Goal: Information Seeking & Learning: Learn about a topic

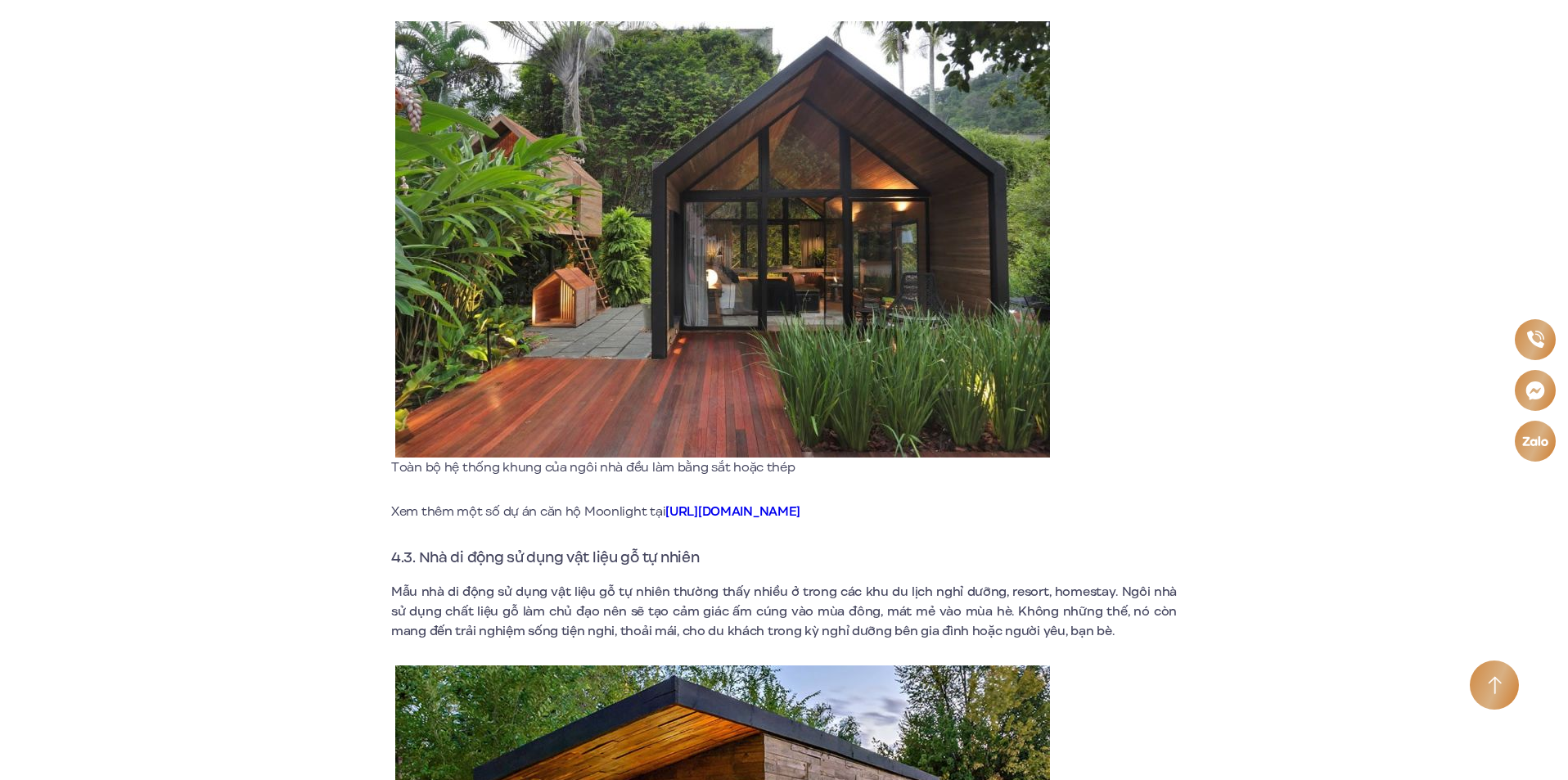
scroll to position [4909, 0]
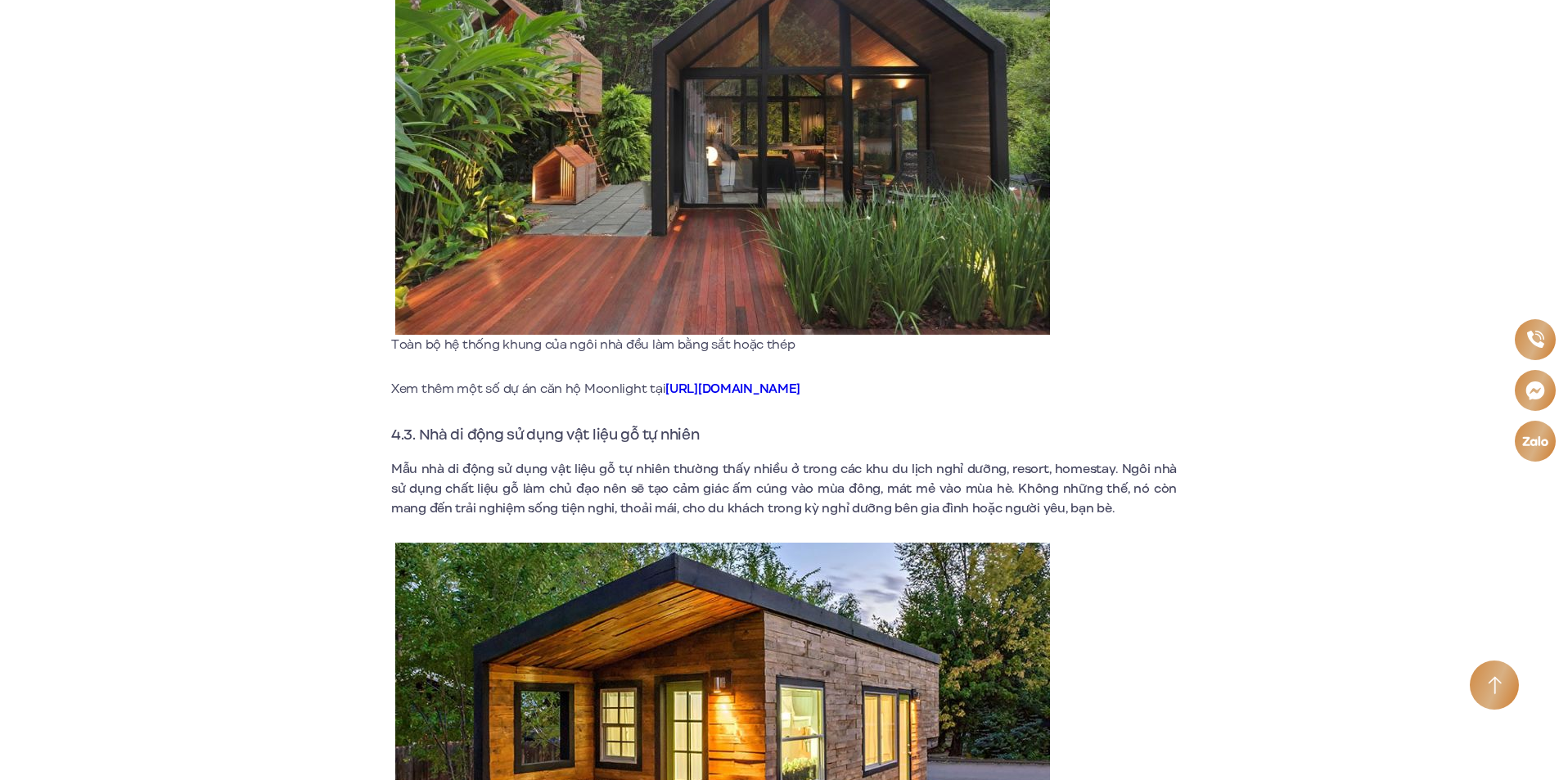
click at [748, 385] on strong "[URL][DOMAIN_NAME]" at bounding box center [732, 388] width 135 height 18
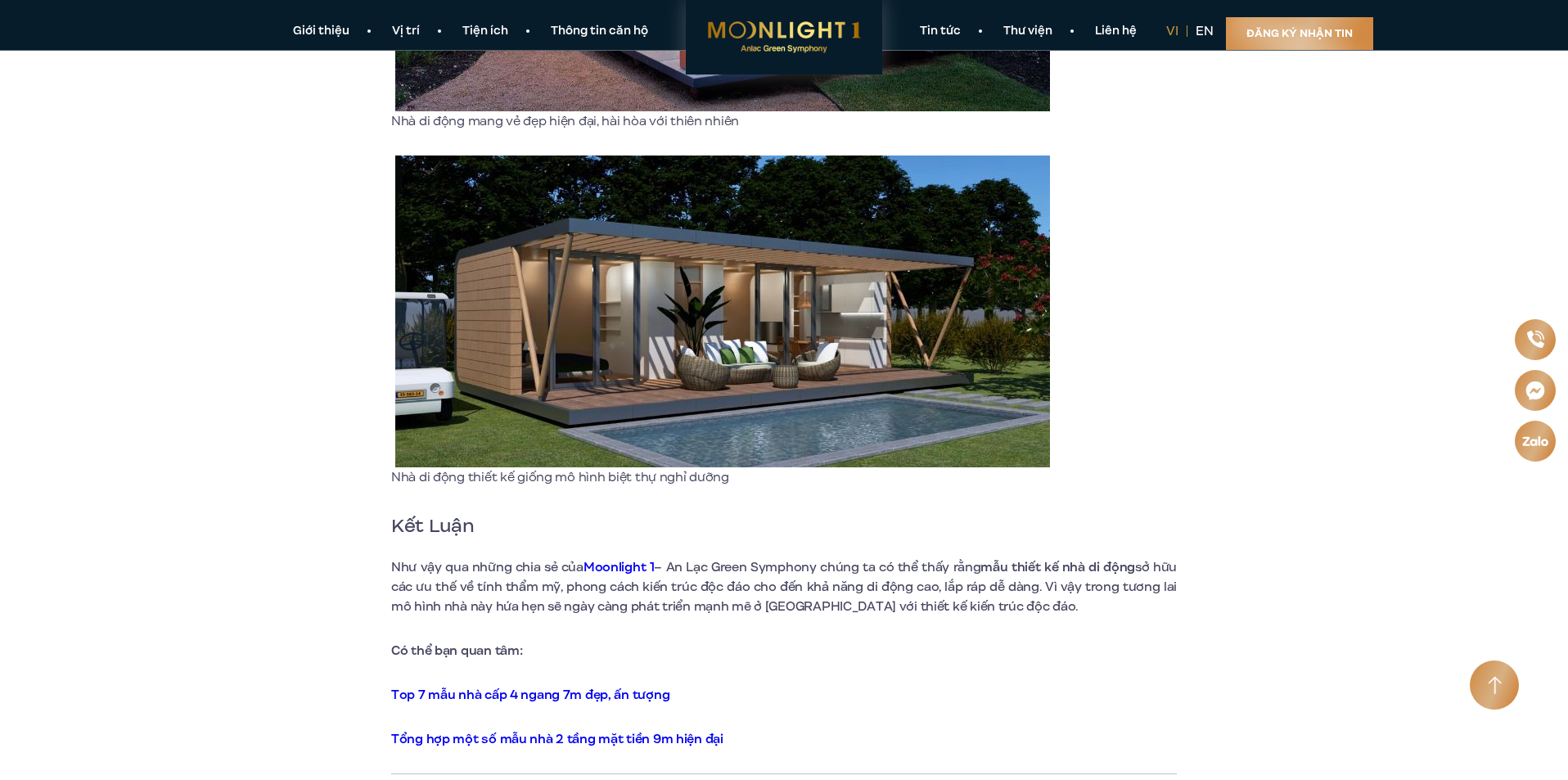
scroll to position [7854, 0]
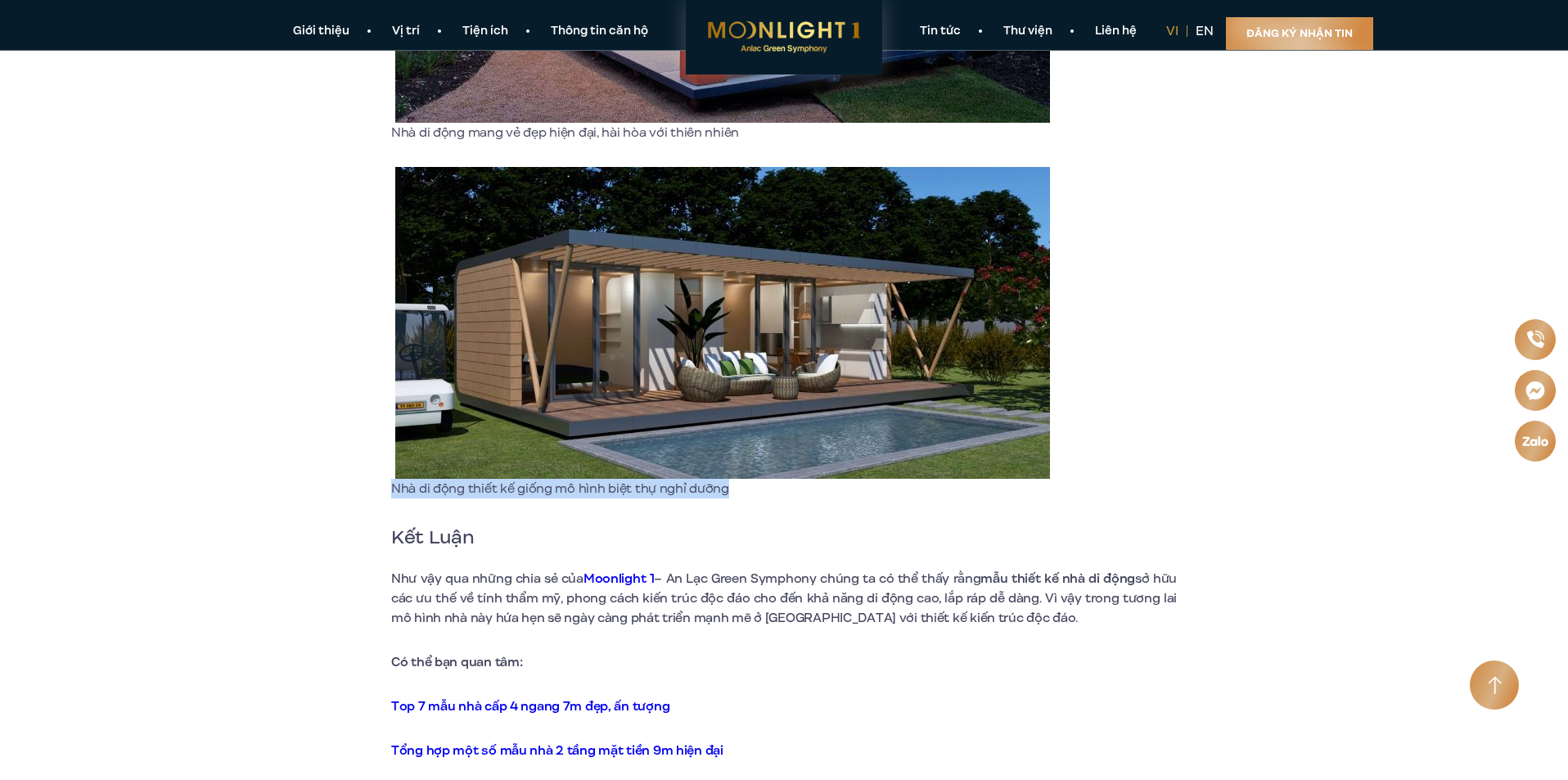
drag, startPoint x: 724, startPoint y: 484, endPoint x: 391, endPoint y: 488, distance: 333.0
click at [391, 488] on p "Nhà di động thiết kế giống mô hình biệt thự nghỉ dưỡng" at bounding box center [722, 488] width 663 height 20
click at [762, 493] on p "Nhà di động thiết kế giống mô hình biệt thự nghỉ dưỡng" at bounding box center [722, 488] width 663 height 20
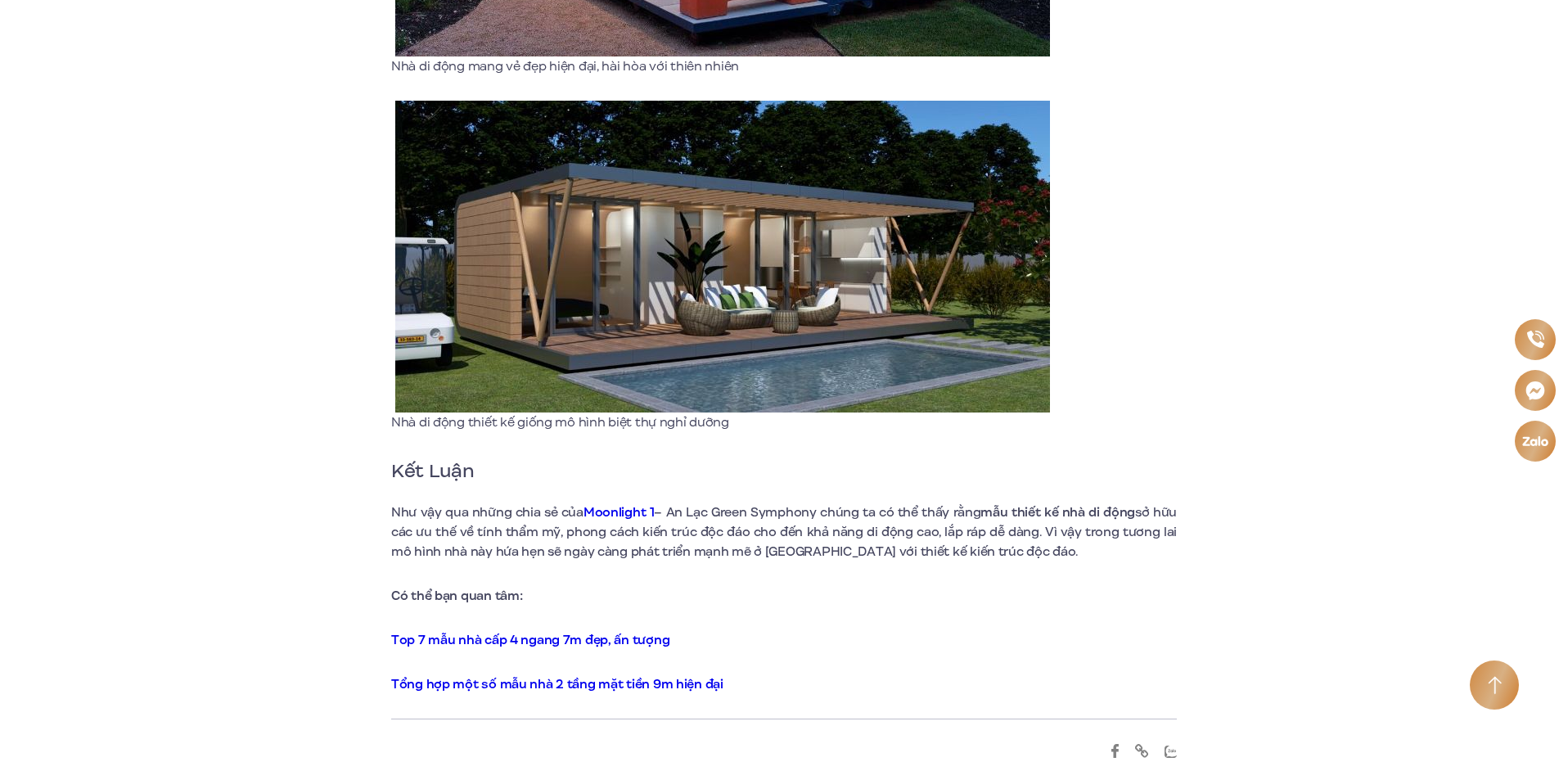
scroll to position [8099, 0]
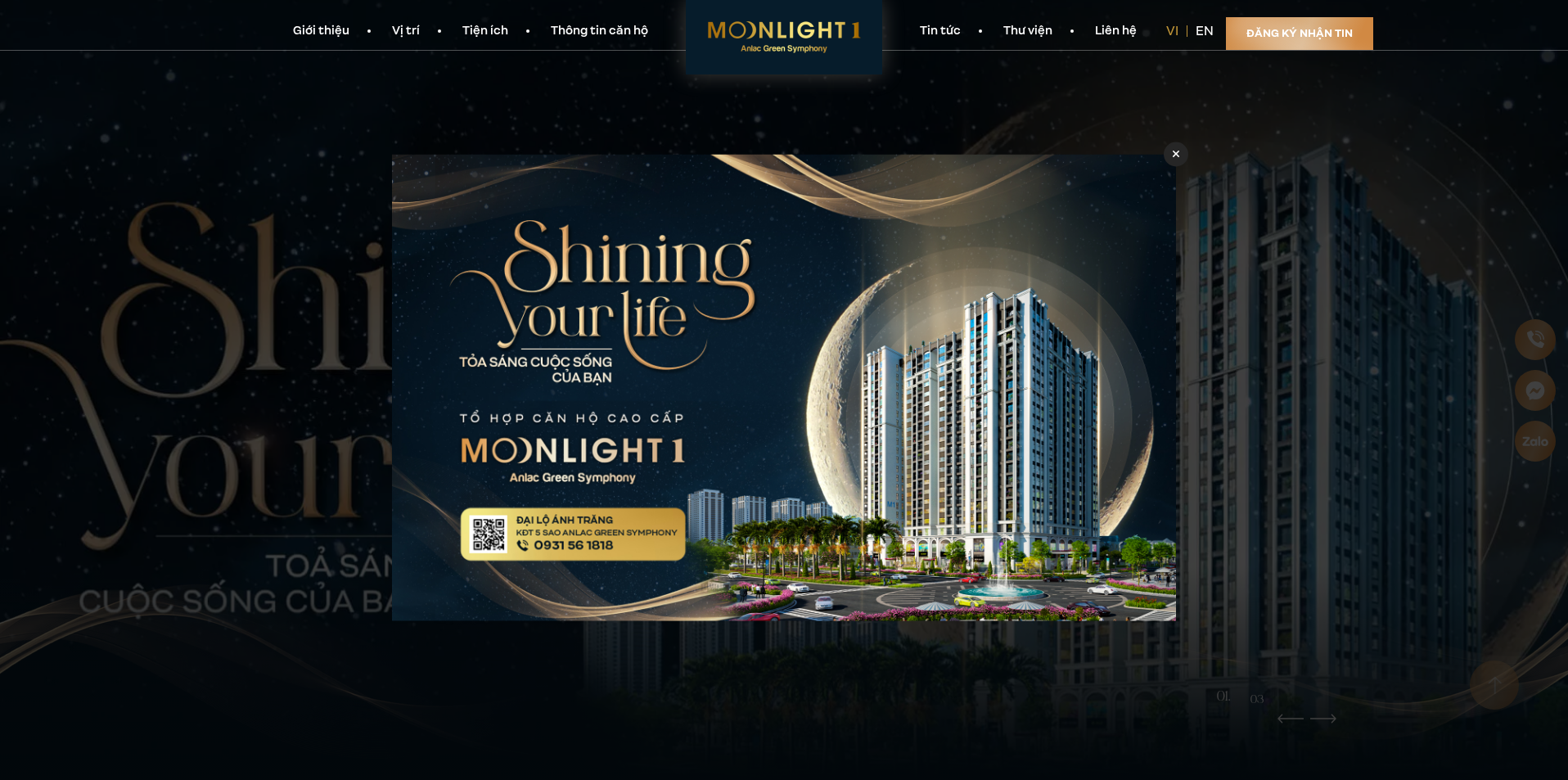
scroll to position [81, 0]
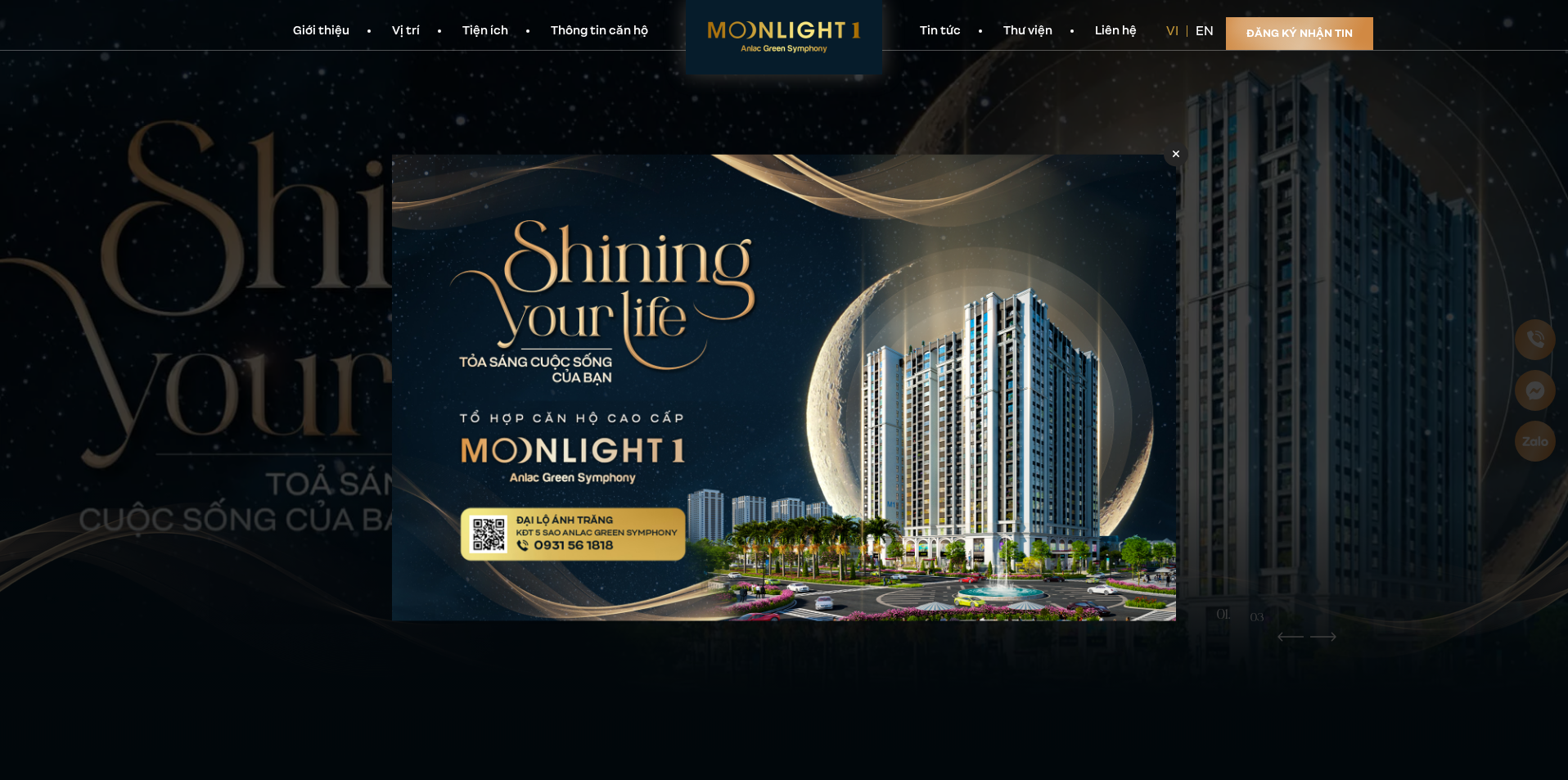
click at [1170, 152] on div at bounding box center [1175, 153] width 24 height 24
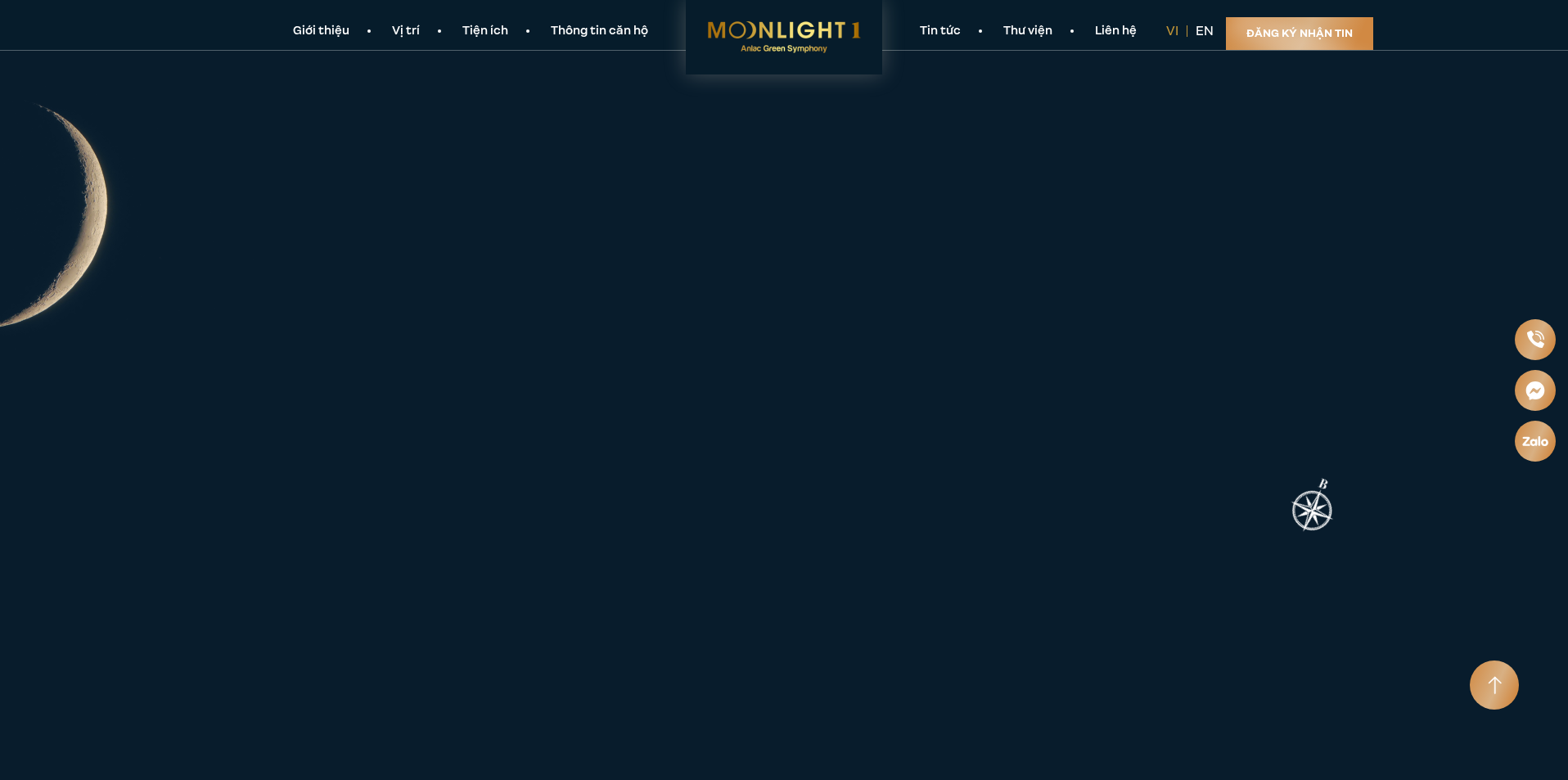
scroll to position [1755, 0]
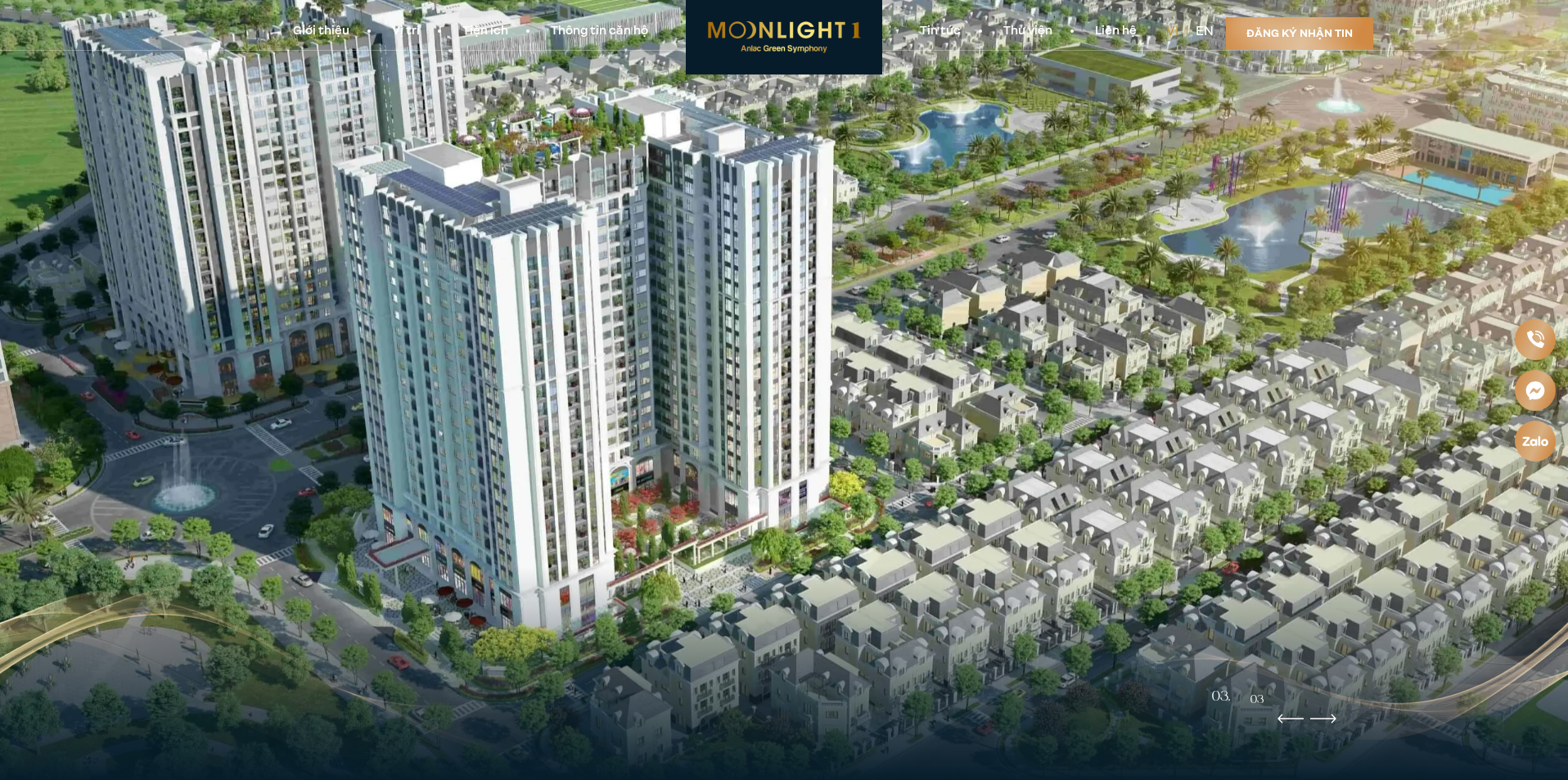
click at [569, 24] on link "Thông tin căn hộ" at bounding box center [599, 31] width 140 height 17
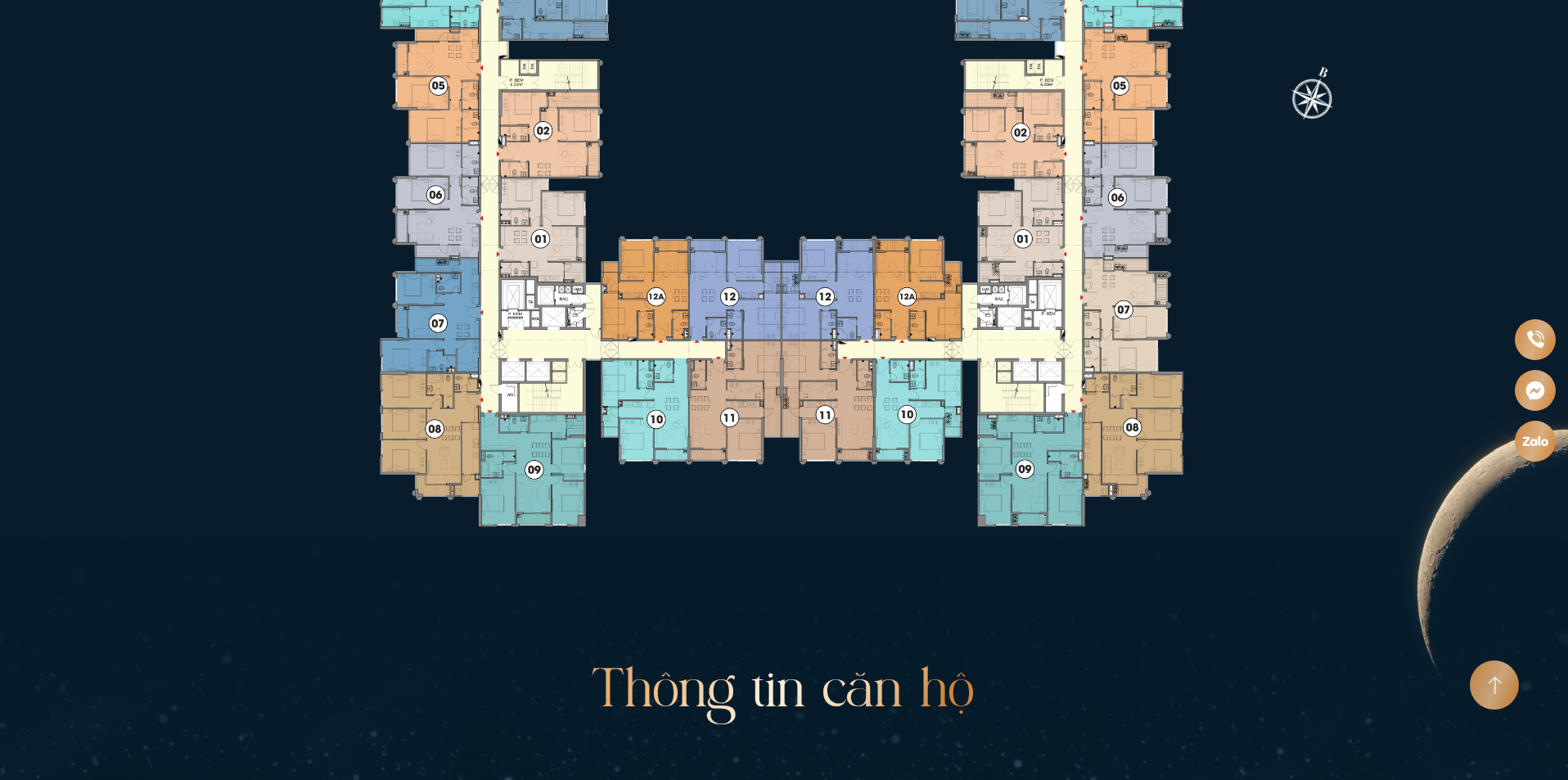
scroll to position [4040, 0]
